Goal: Information Seeking & Learning: Check status

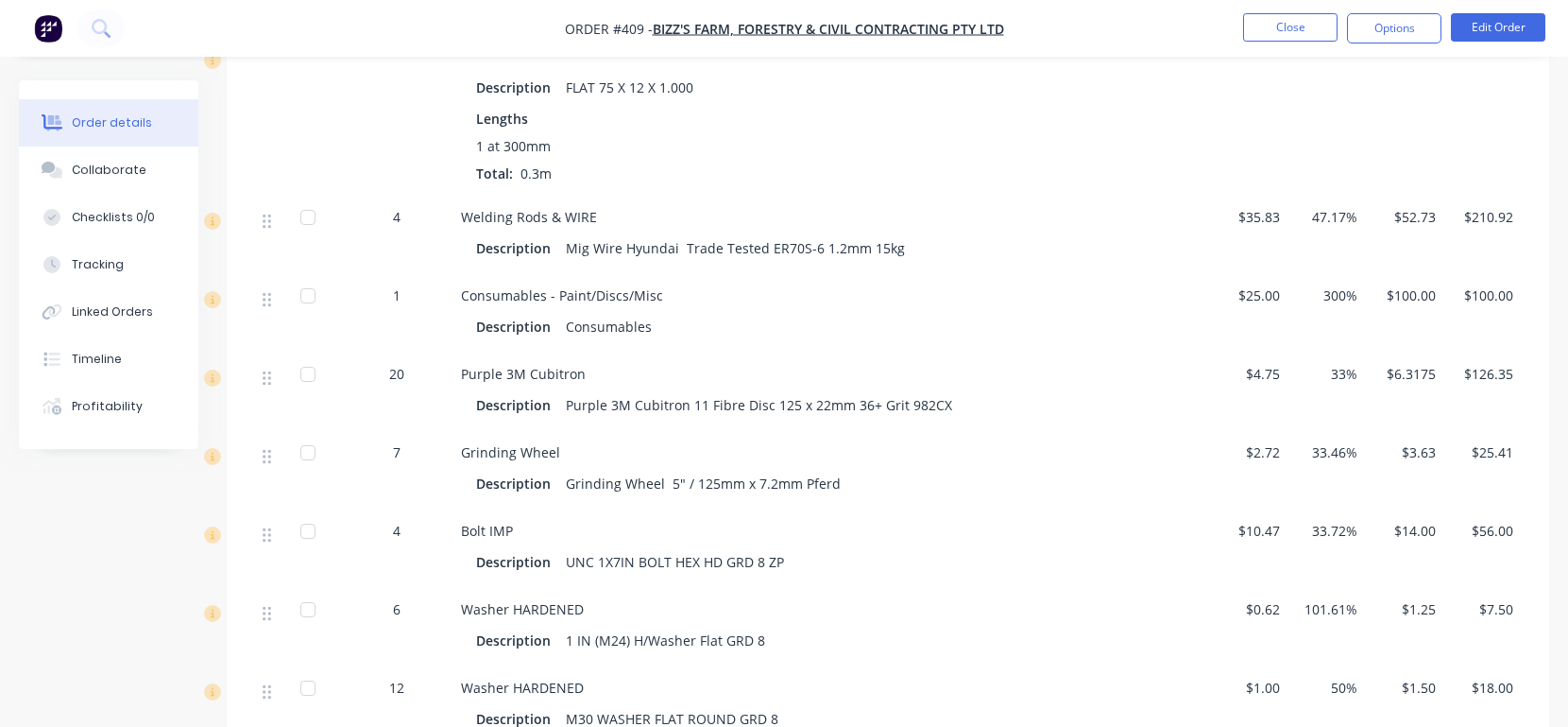
scroll to position [2957, 0]
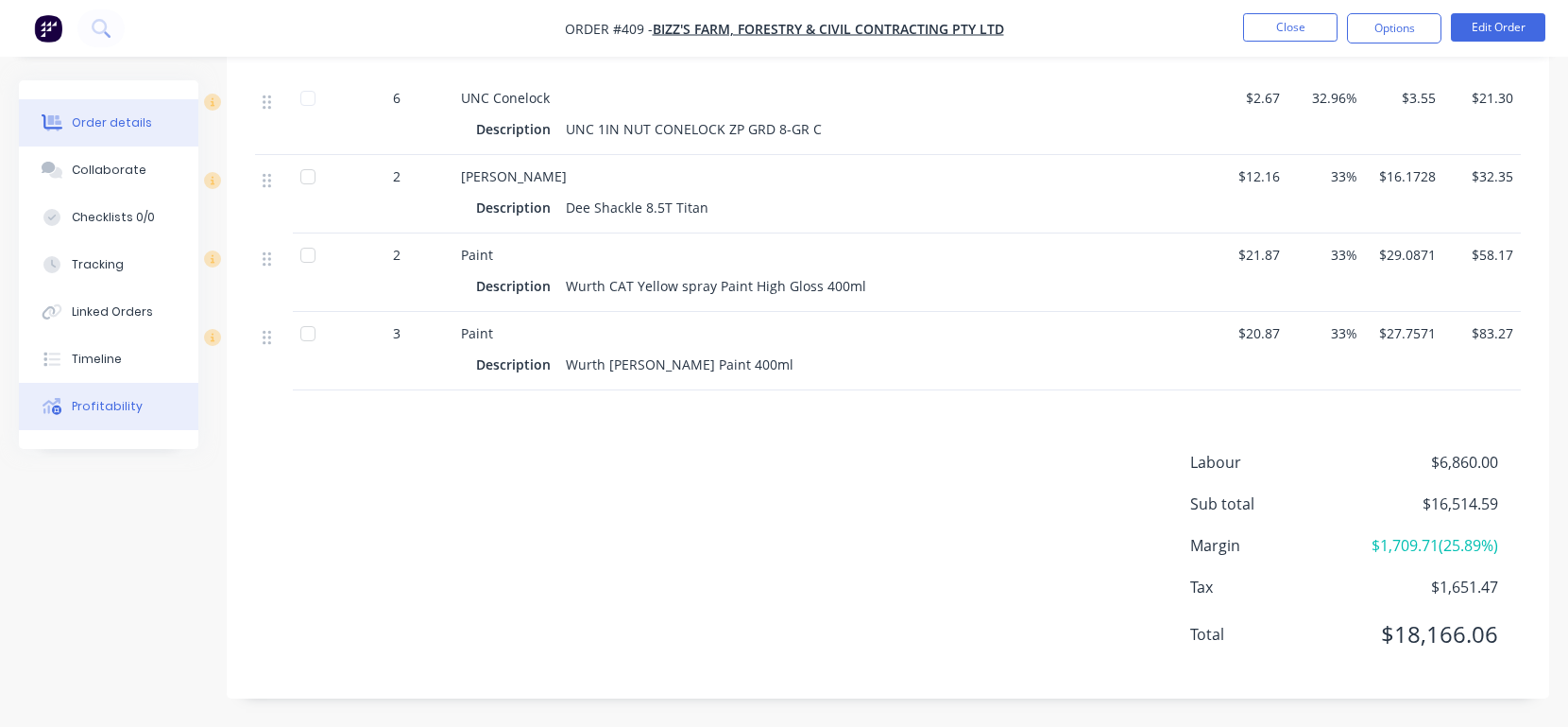
click at [130, 412] on div "Profitability" at bounding box center [107, 407] width 71 height 17
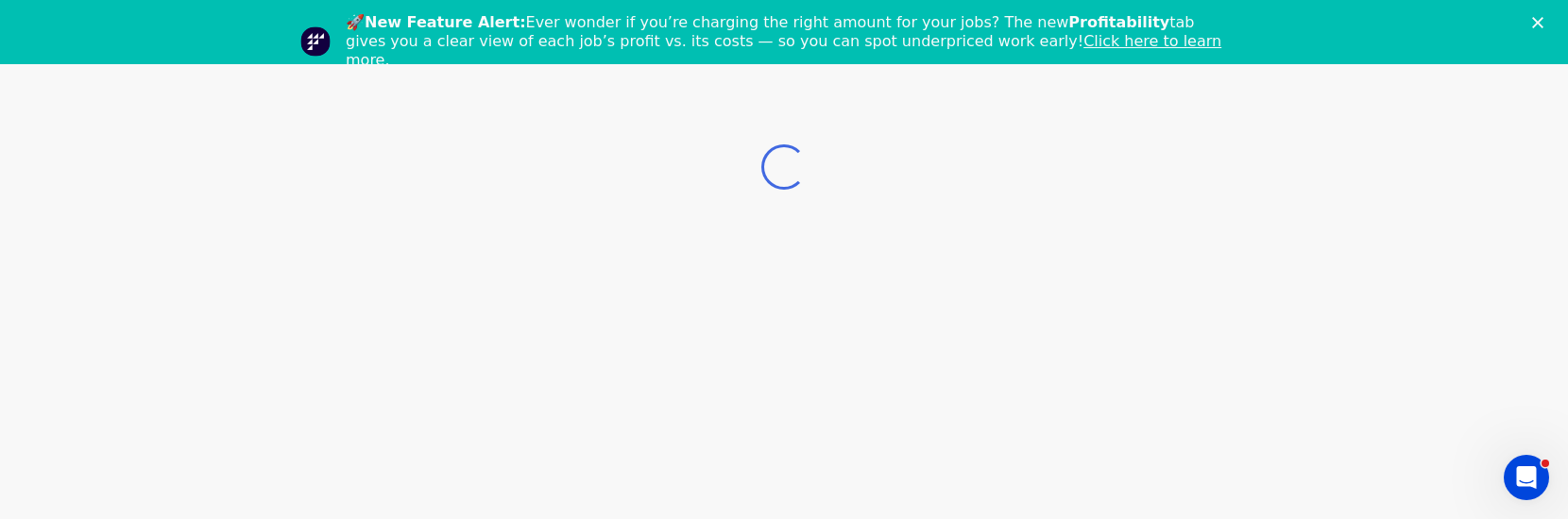
click at [957, 303] on div "Loading..." at bounding box center [784, 323] width 1568 height 519
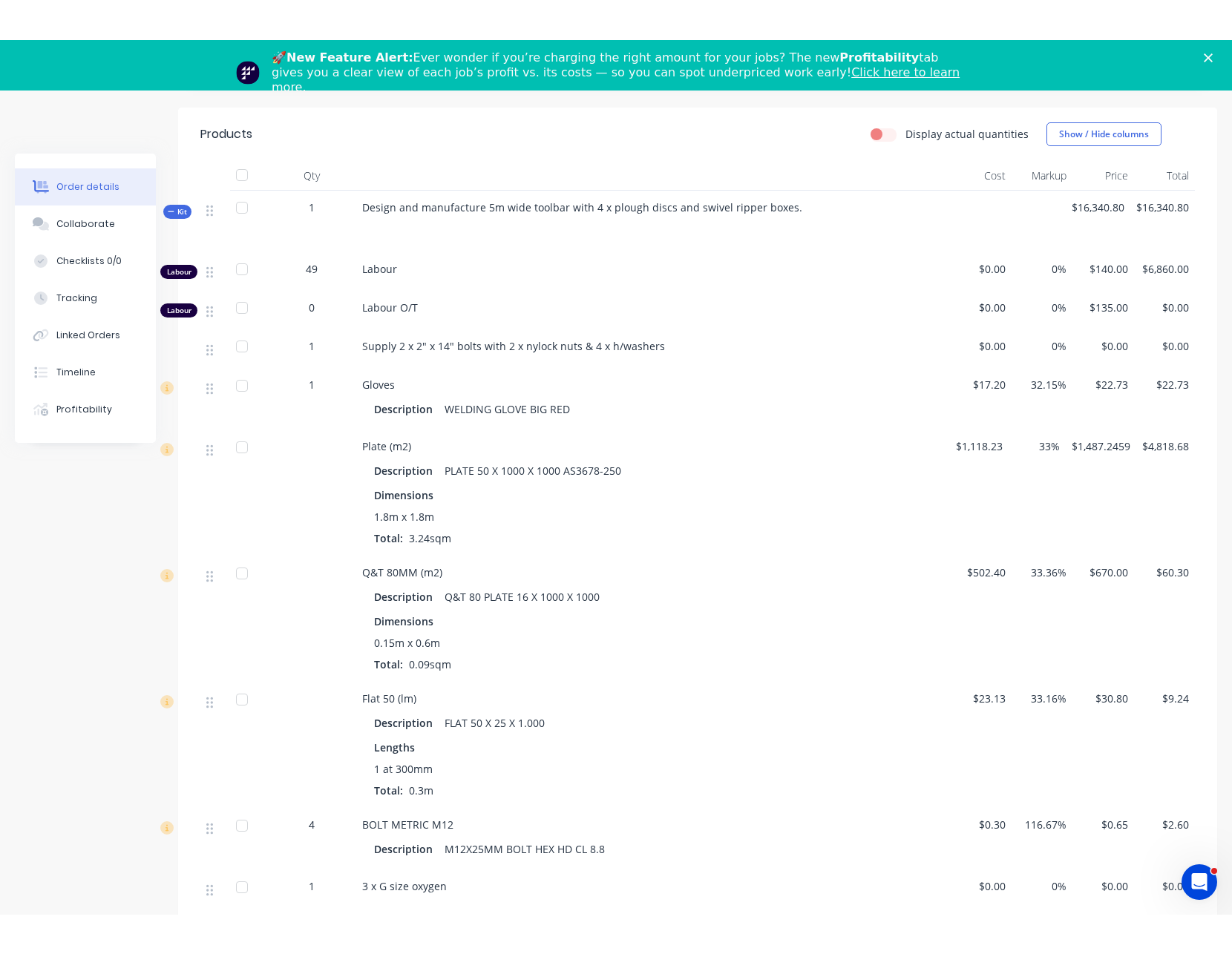
scroll to position [504, 0]
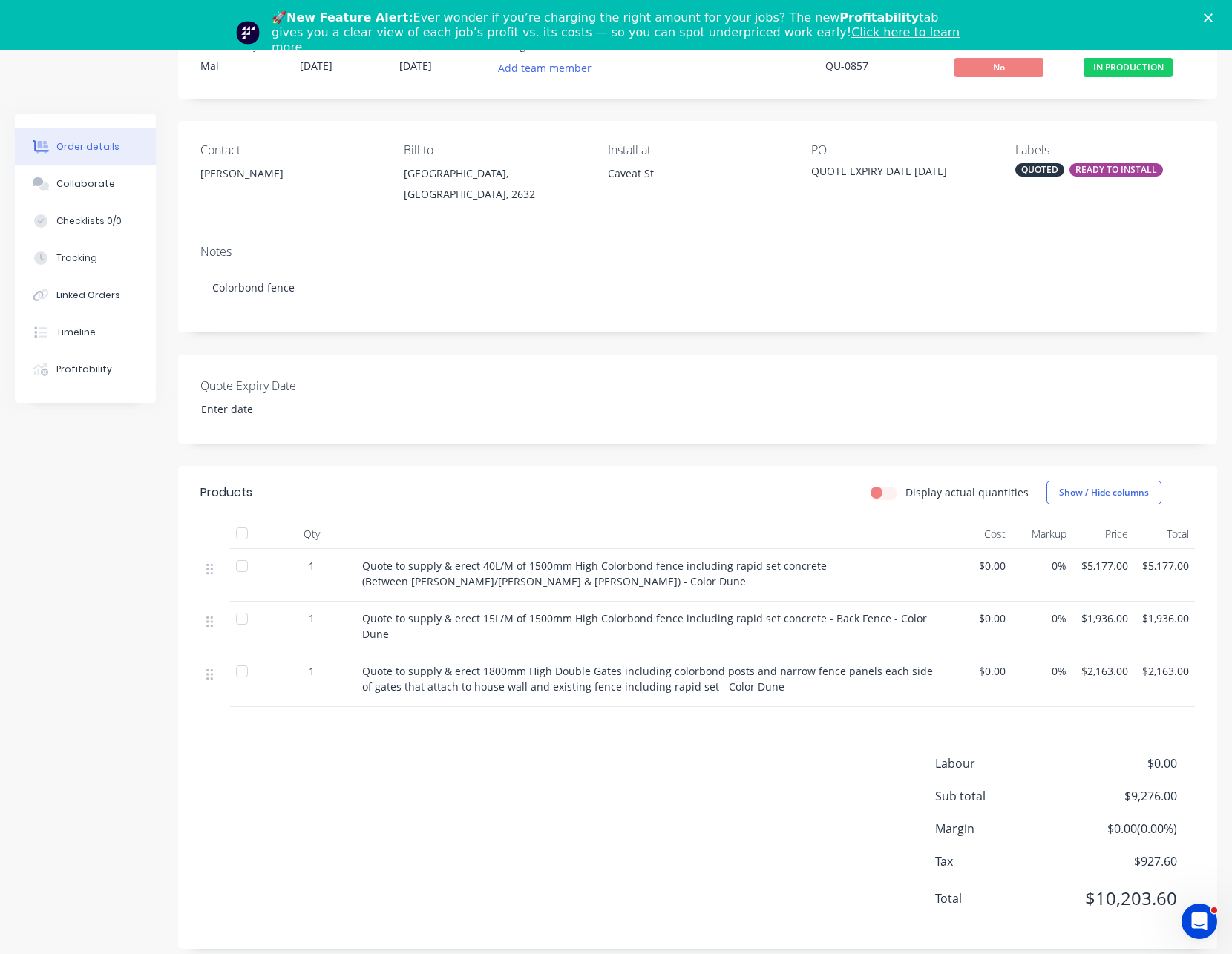
scroll to position [96, 0]
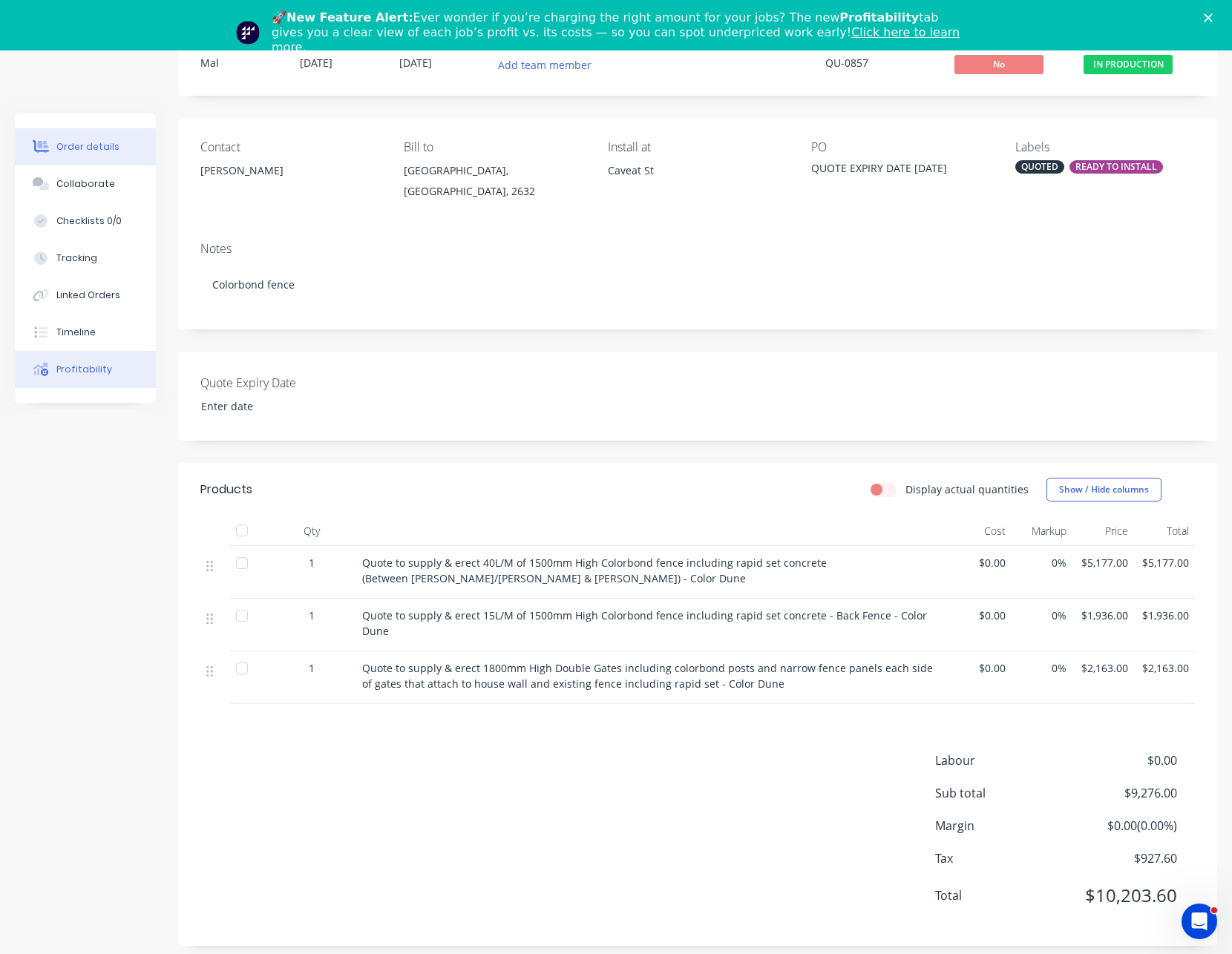
click at [74, 367] on div "Profitability" at bounding box center [84, 370] width 56 height 14
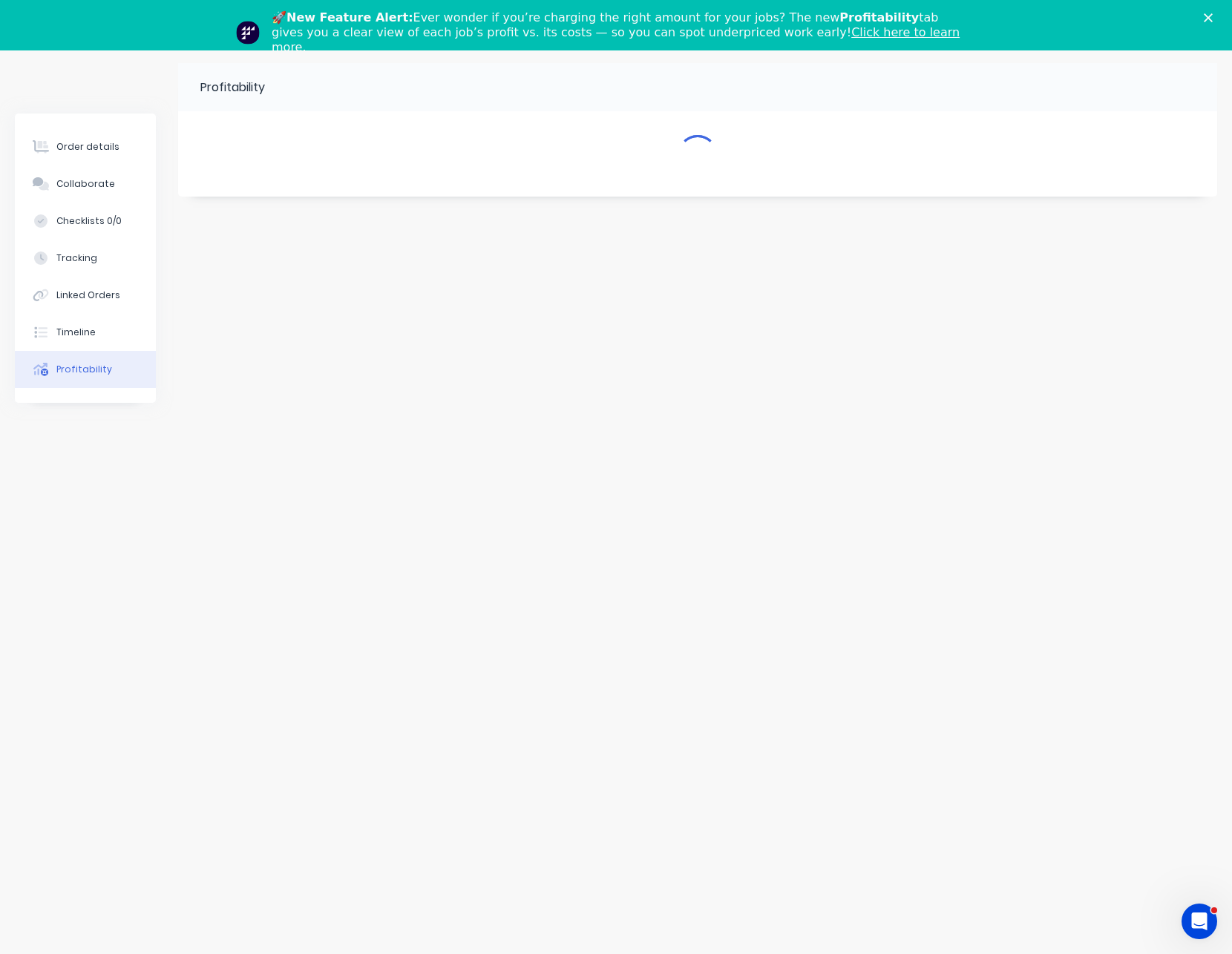
scroll to position [96, 0]
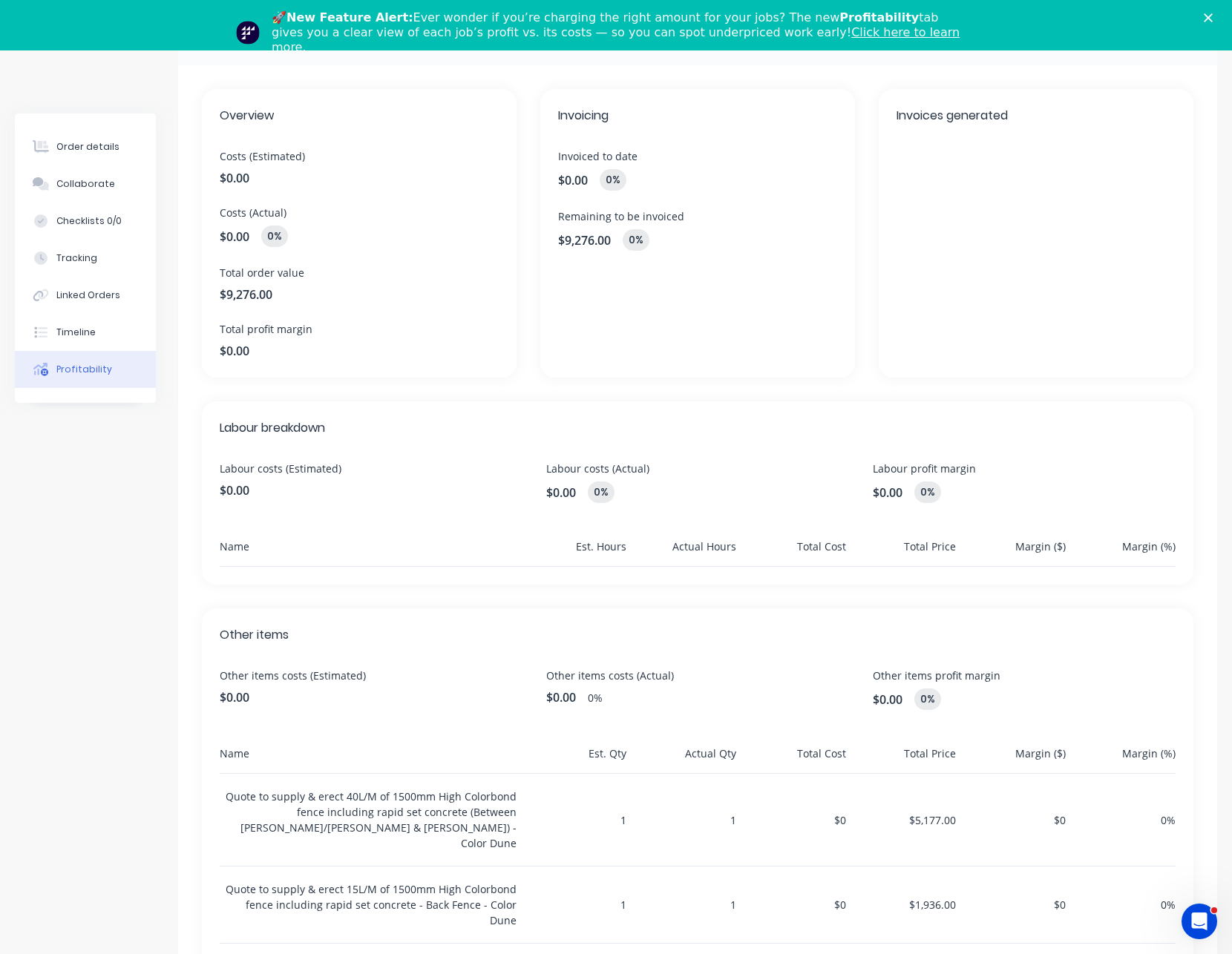
click at [1212, 22] on icon "Close" at bounding box center [1208, 18] width 9 height 9
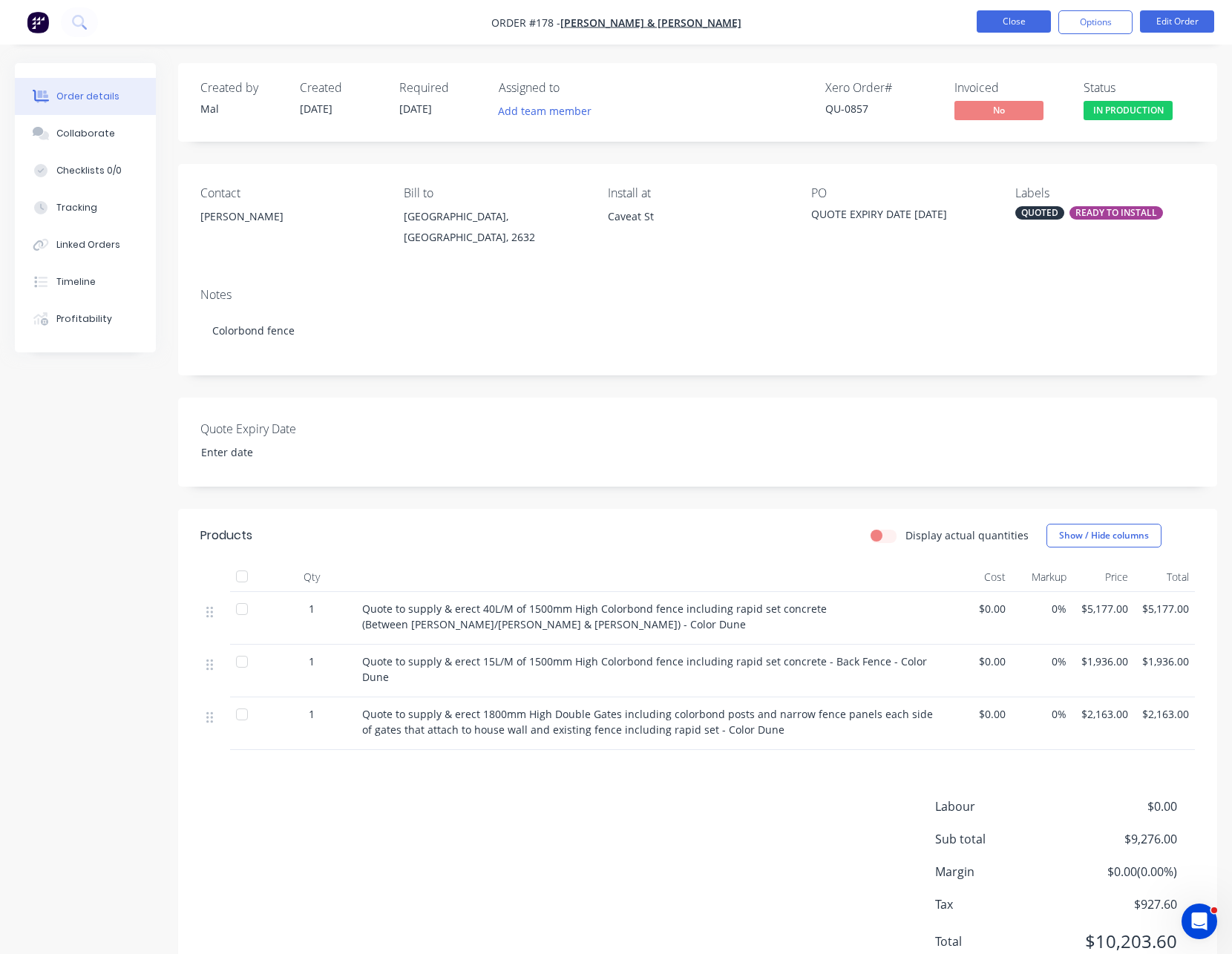
click at [981, 19] on button "Close" at bounding box center [1013, 22] width 74 height 23
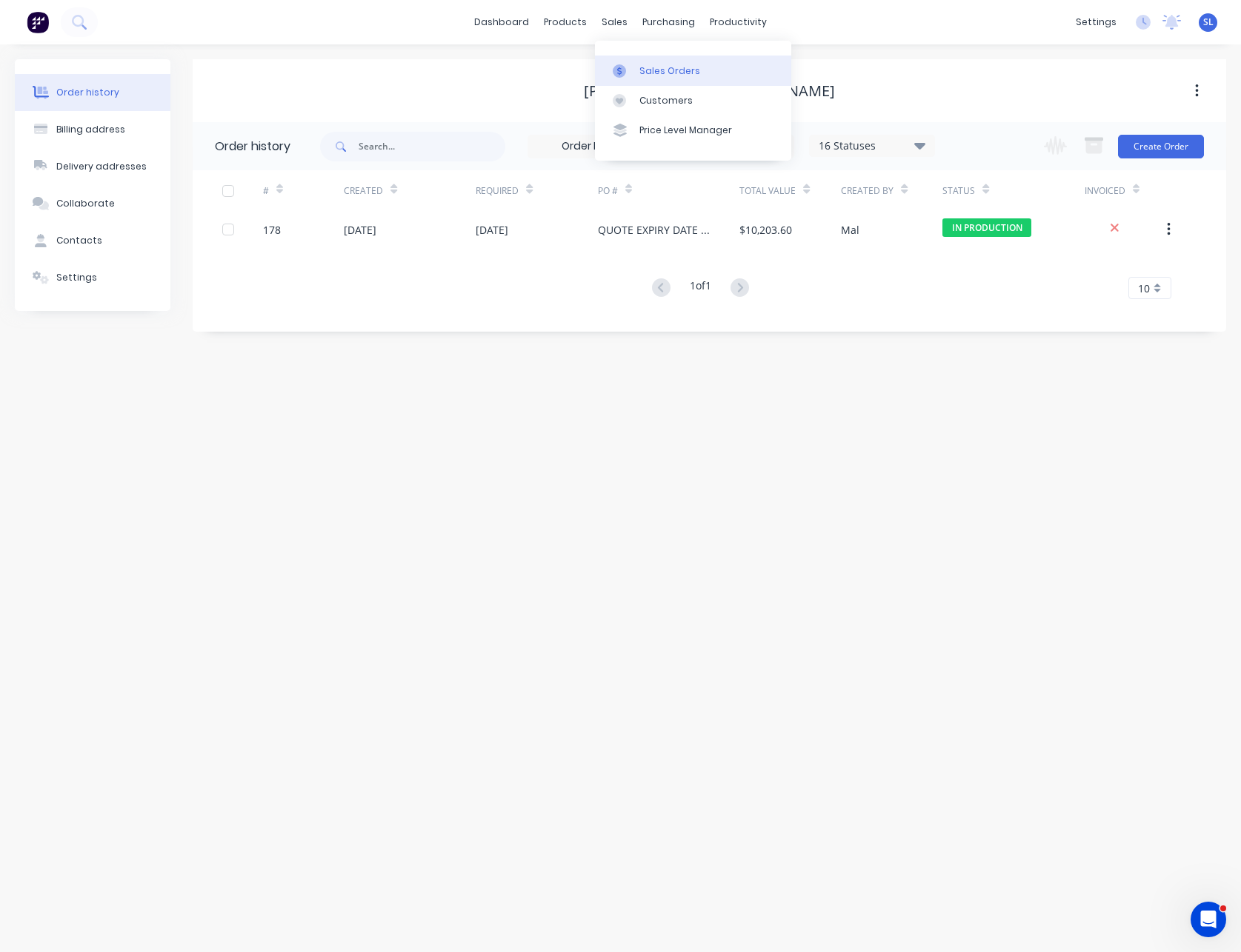
click at [614, 77] on icon at bounding box center [619, 71] width 13 height 13
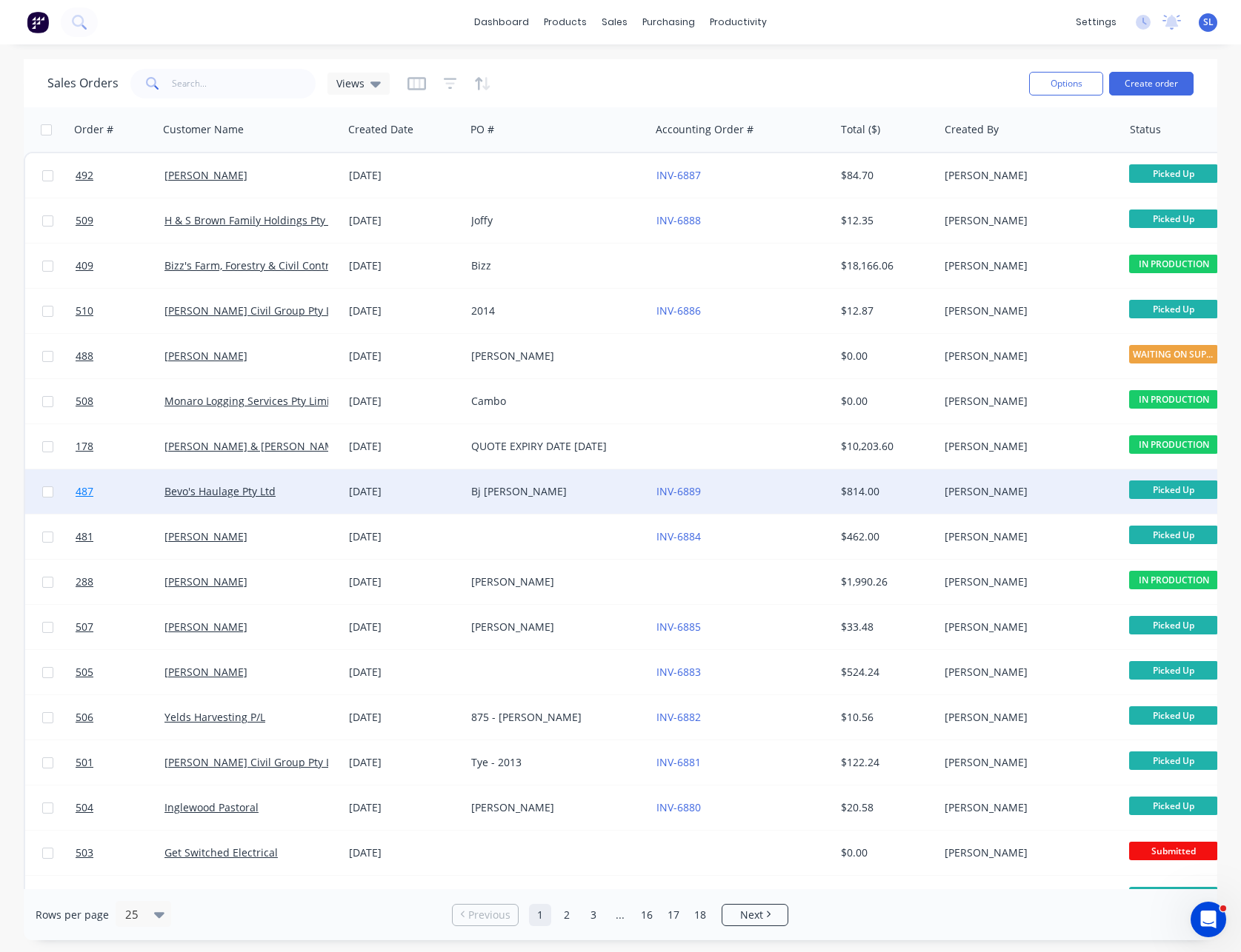
click at [81, 489] on span "487" at bounding box center [85, 492] width 18 height 15
